Goal: Navigation & Orientation: Find specific page/section

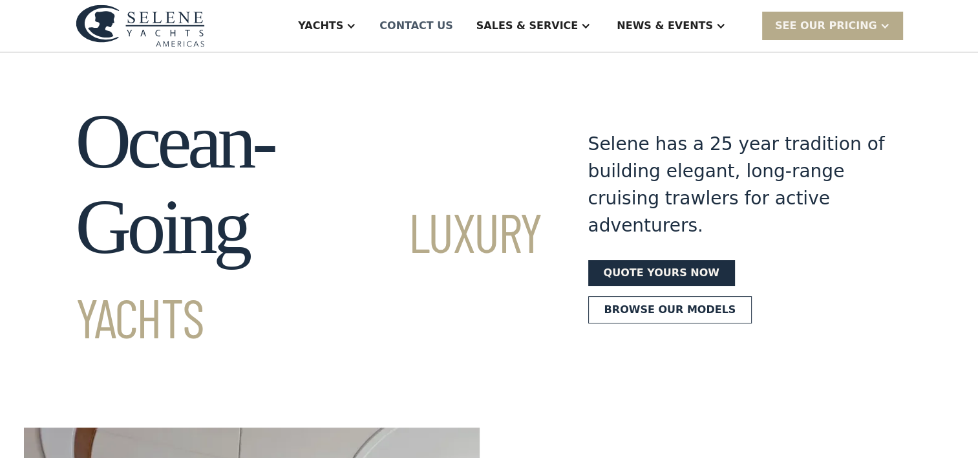
click at [453, 22] on div "Contact US" at bounding box center [417, 26] width 74 height 16
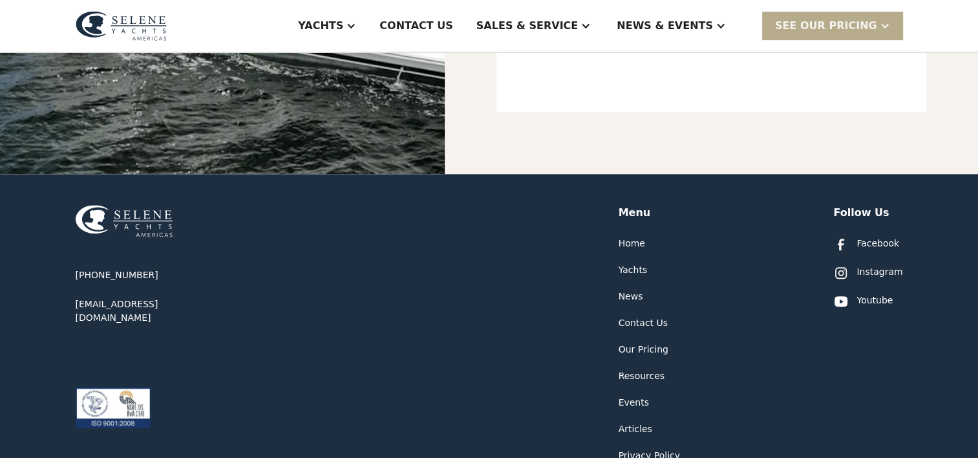
scroll to position [719, 0]
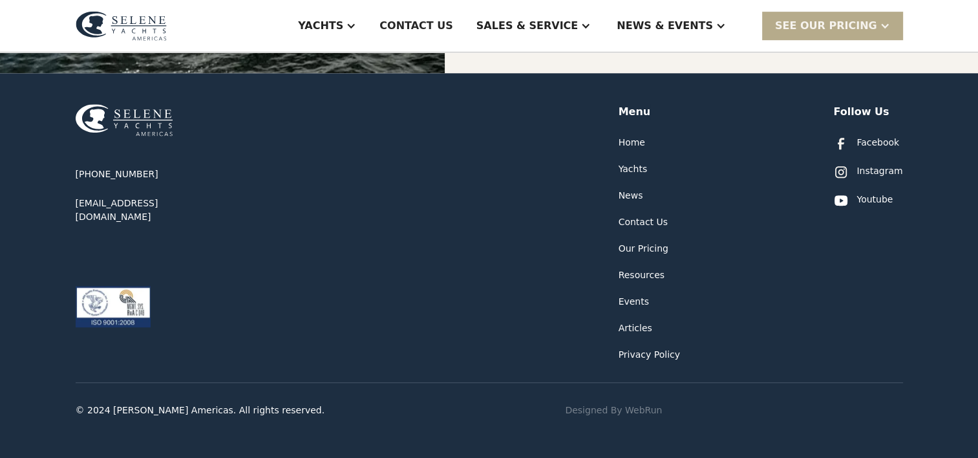
click at [627, 251] on div "Our Pricing" at bounding box center [644, 249] width 50 height 14
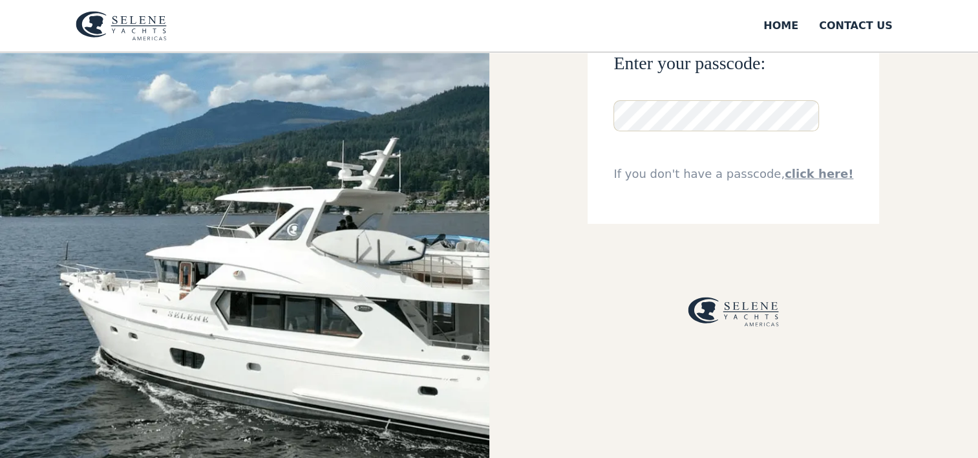
scroll to position [140, 0]
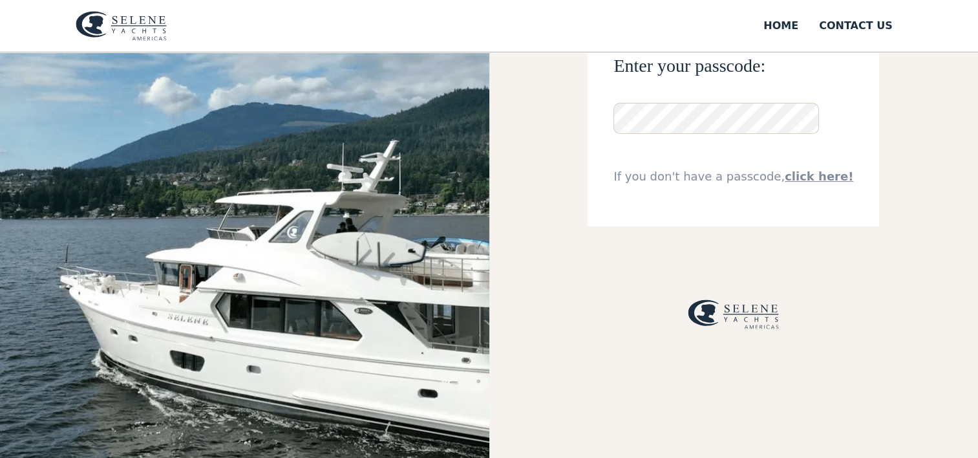
click at [815, 169] on link "click here!" at bounding box center [819, 176] width 69 height 14
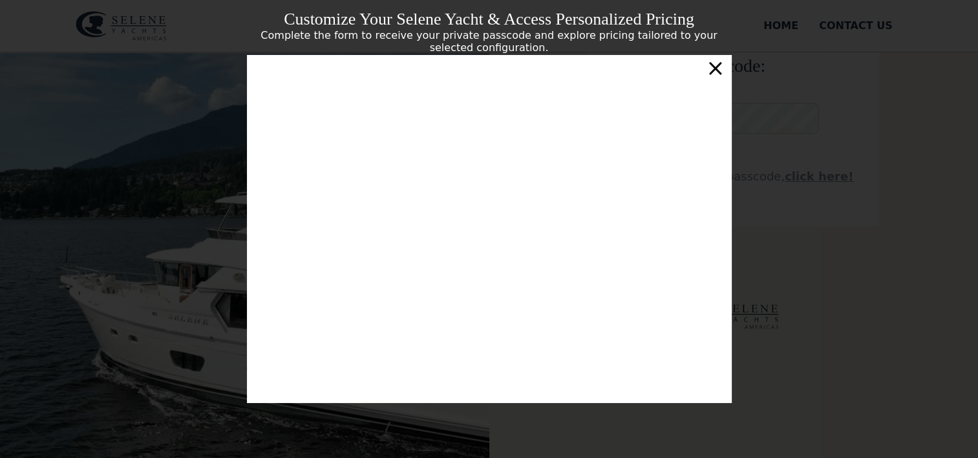
click at [717, 72] on div "×" at bounding box center [715, 68] width 19 height 26
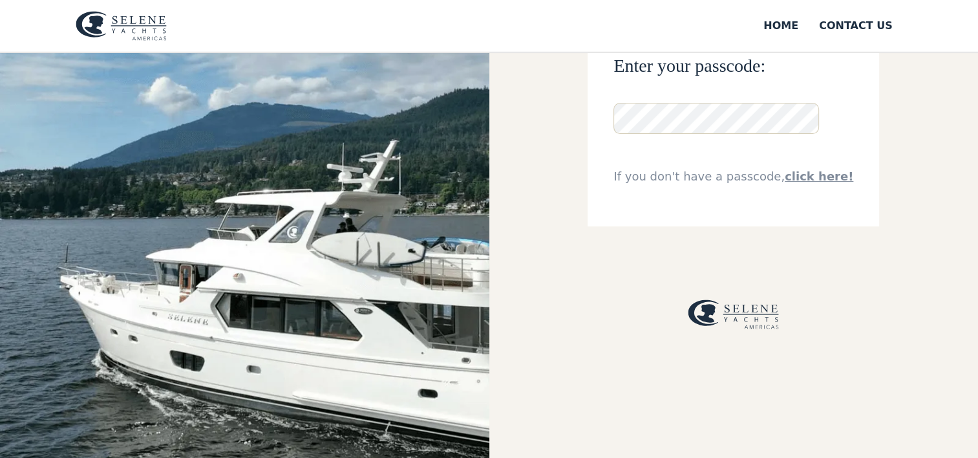
scroll to position [0, 0]
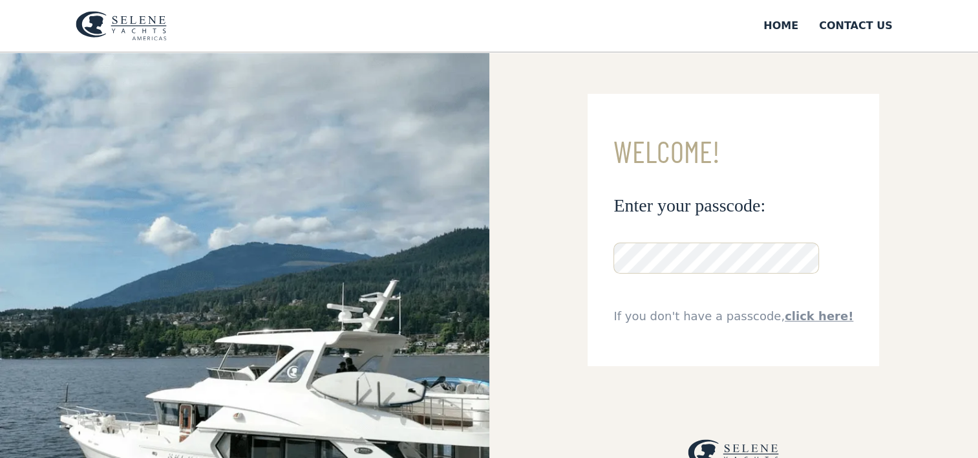
click at [119, 14] on img at bounding box center [121, 26] width 91 height 30
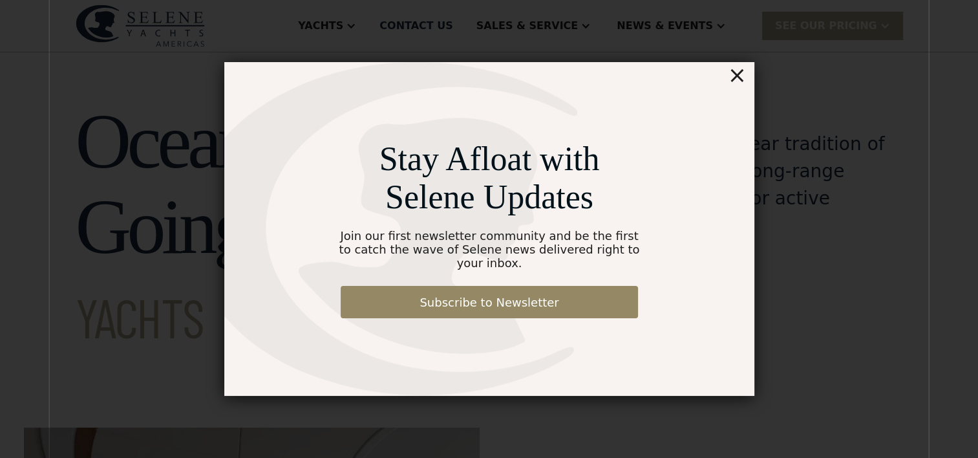
click at [737, 87] on div "×" at bounding box center [737, 75] width 19 height 26
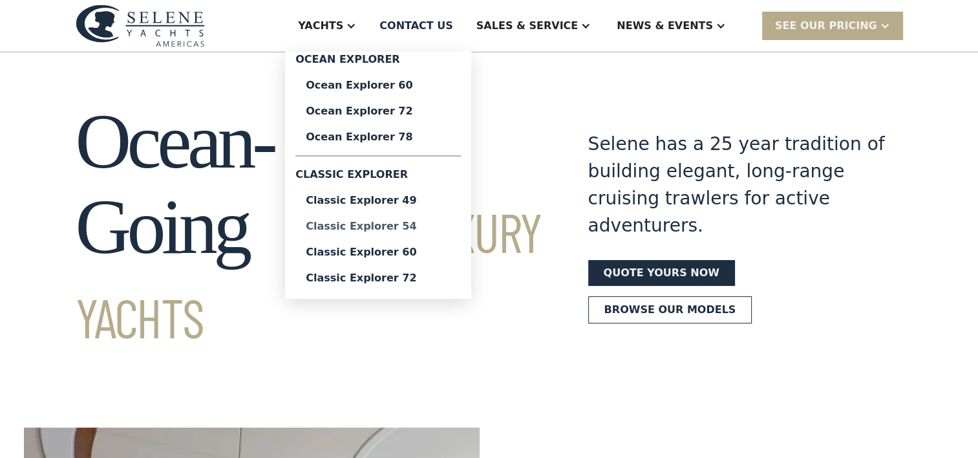
click at [420, 223] on div "Classic Explorer 54" at bounding box center [378, 226] width 145 height 10
